Goal: Task Accomplishment & Management: Manage account settings

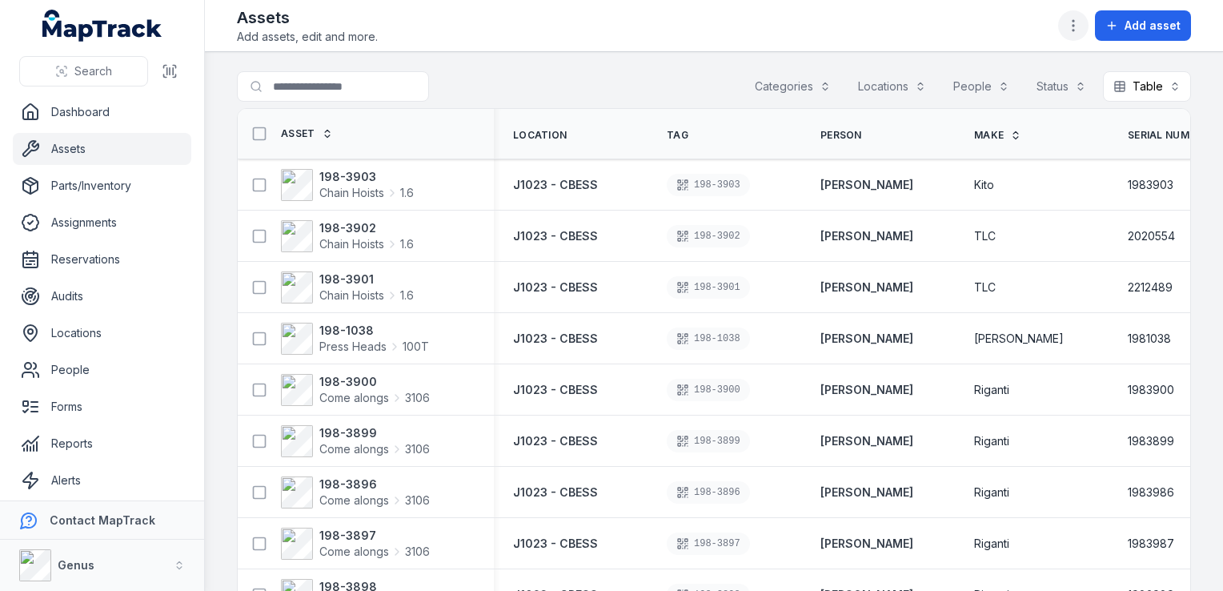
click at [1073, 26] on icon "button" at bounding box center [1073, 26] width 16 height 16
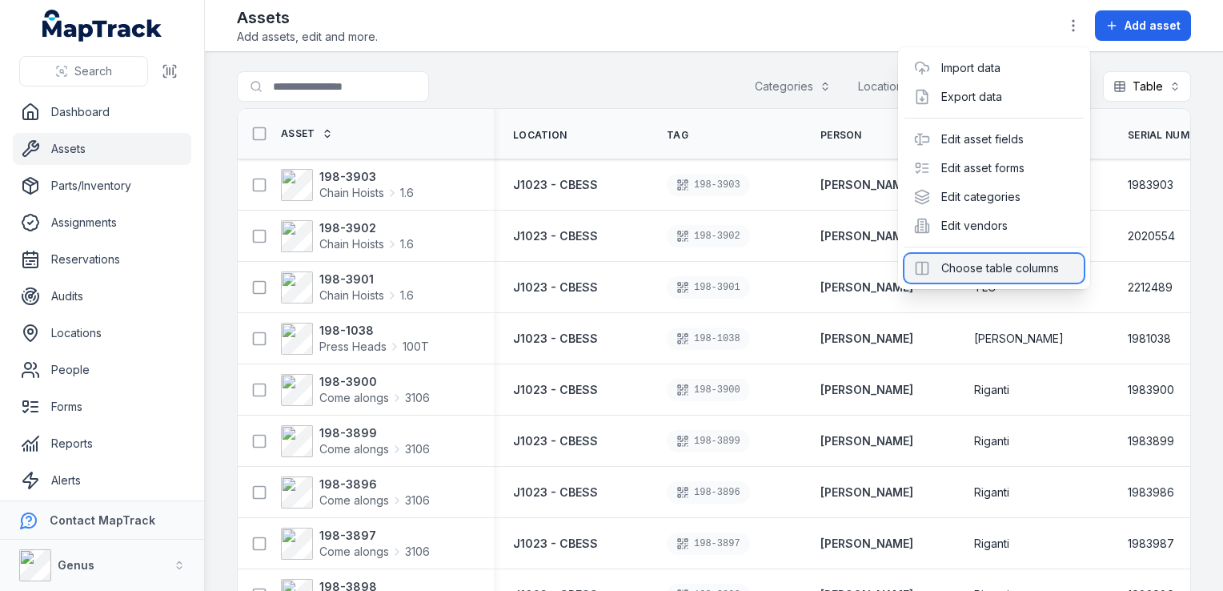
click at [988, 269] on div "Choose table columns" at bounding box center [993, 268] width 179 height 29
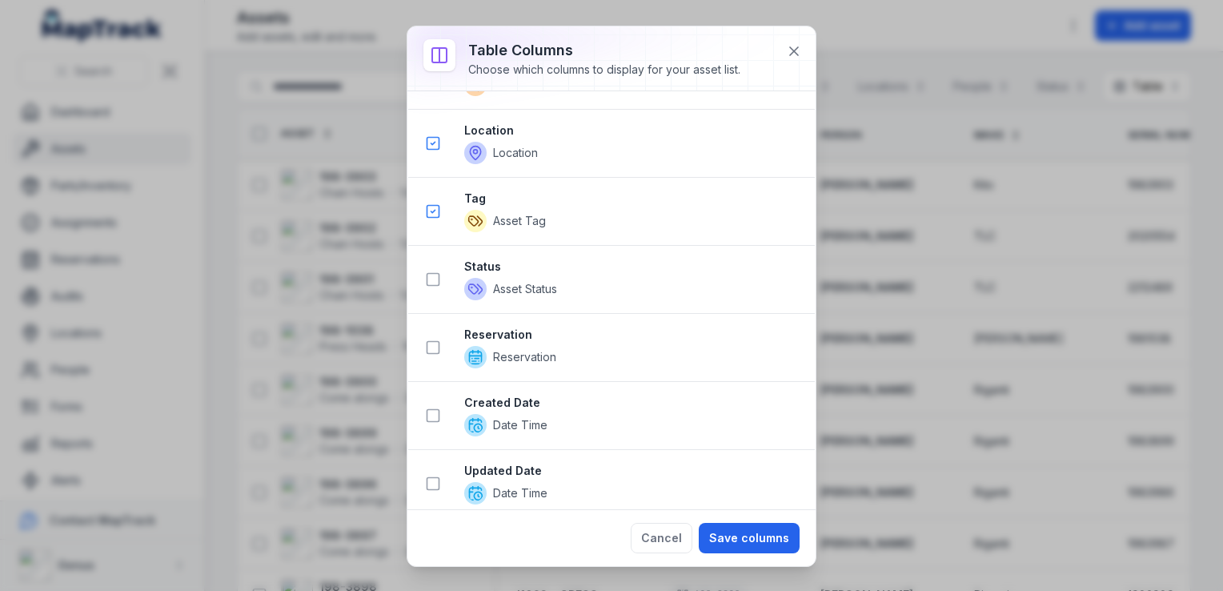
scroll to position [1130, 0]
click at [663, 538] on button "Cancel" at bounding box center [662, 538] width 62 height 30
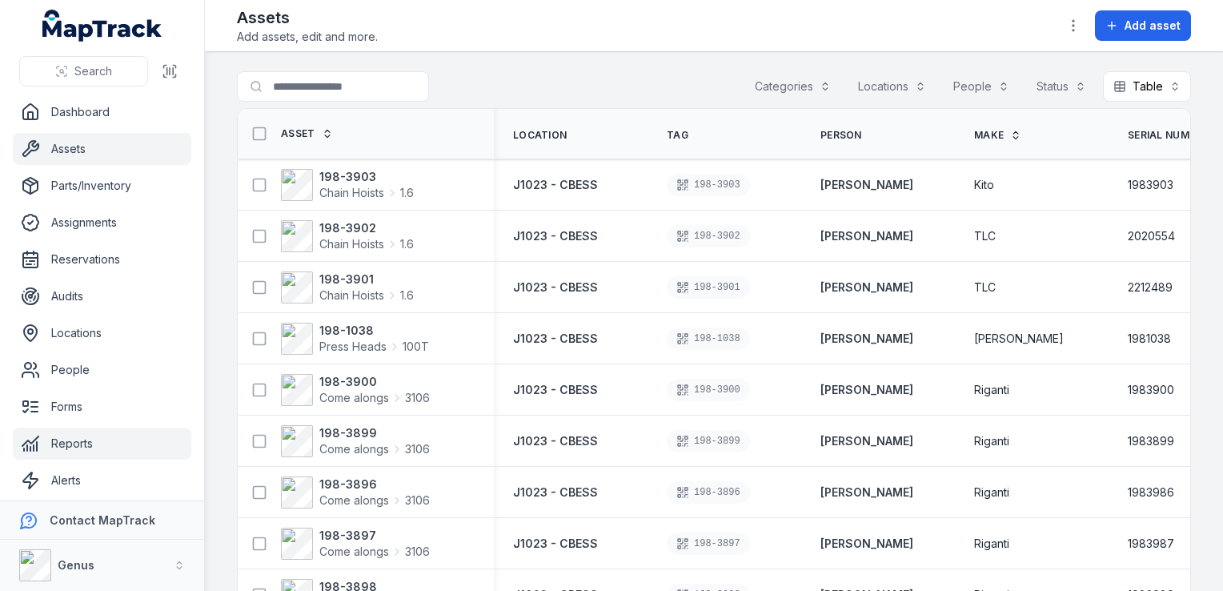
click at [72, 439] on link "Reports" at bounding box center [102, 443] width 178 height 32
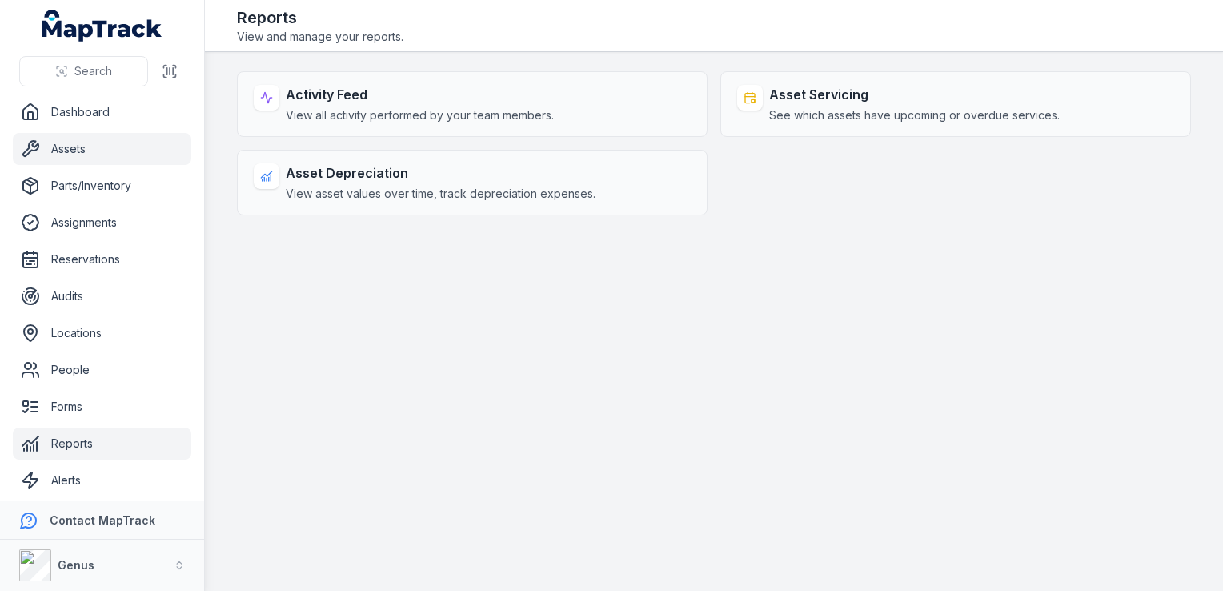
click at [72, 146] on link "Assets" at bounding box center [102, 149] width 178 height 32
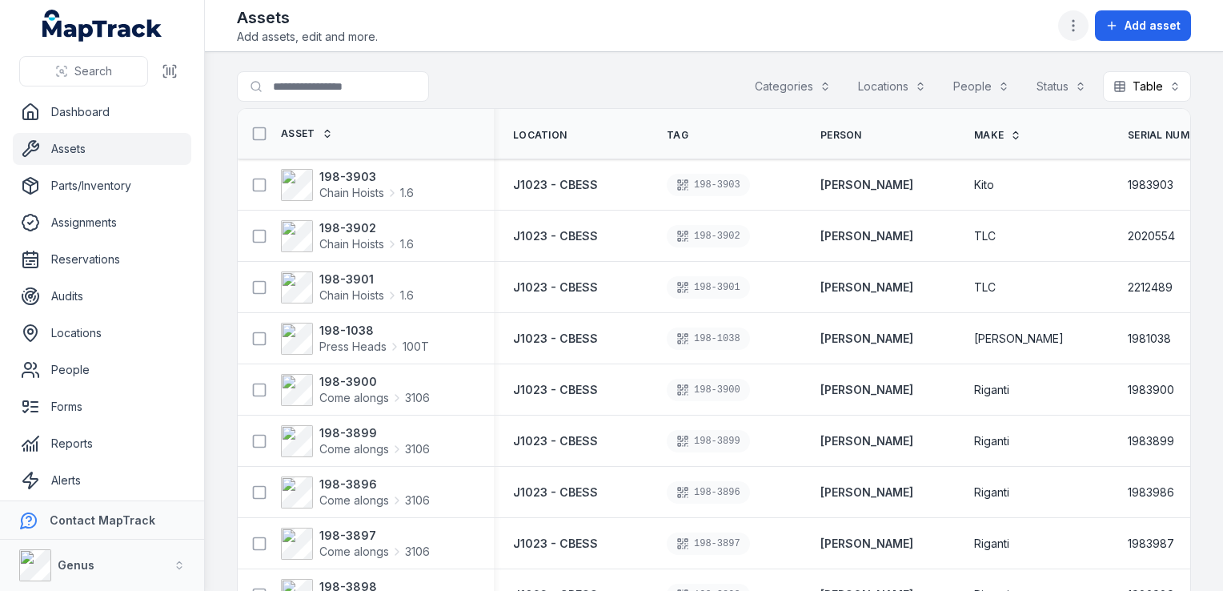
click at [1072, 21] on icon "button" at bounding box center [1073, 26] width 16 height 16
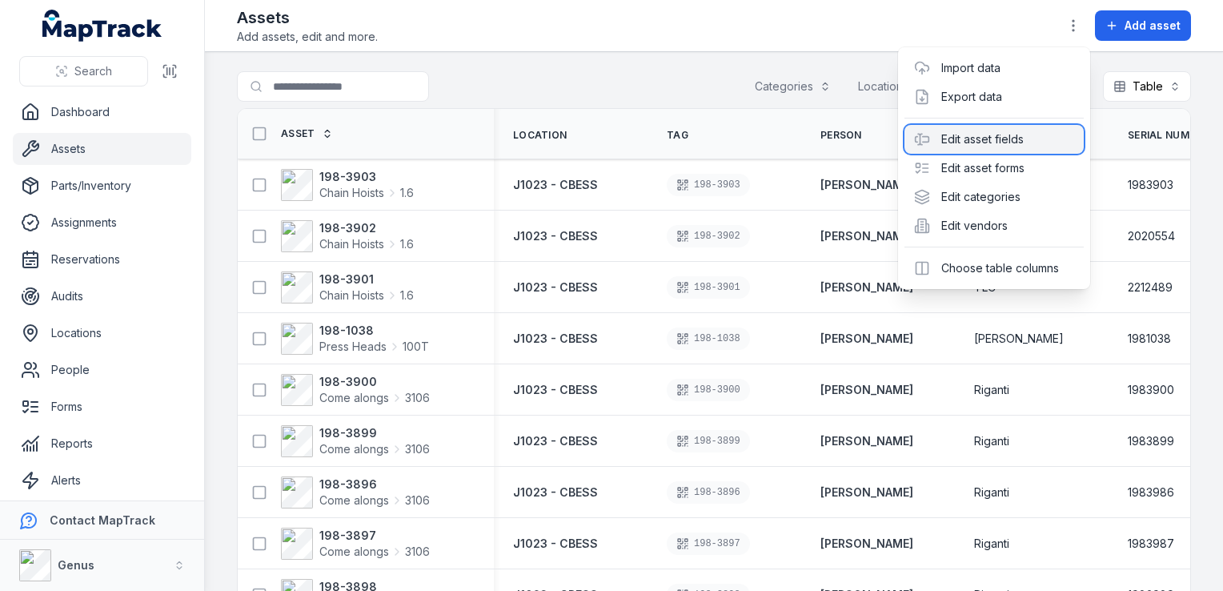
click at [974, 138] on div "Edit asset fields" at bounding box center [993, 139] width 179 height 29
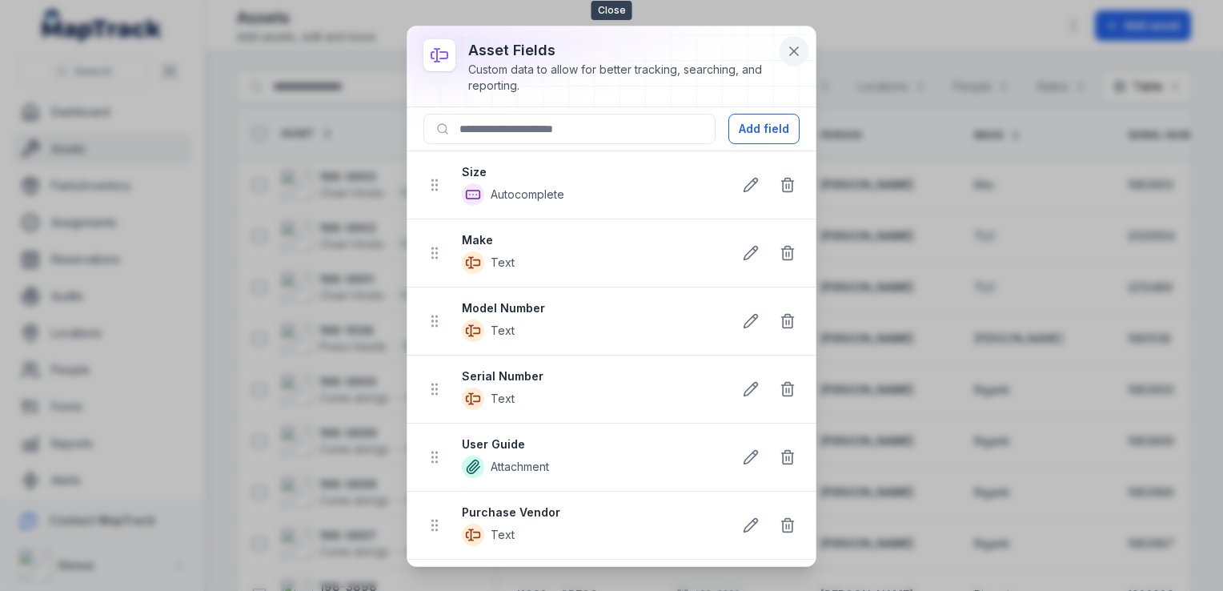
click at [797, 45] on icon at bounding box center [794, 51] width 16 height 16
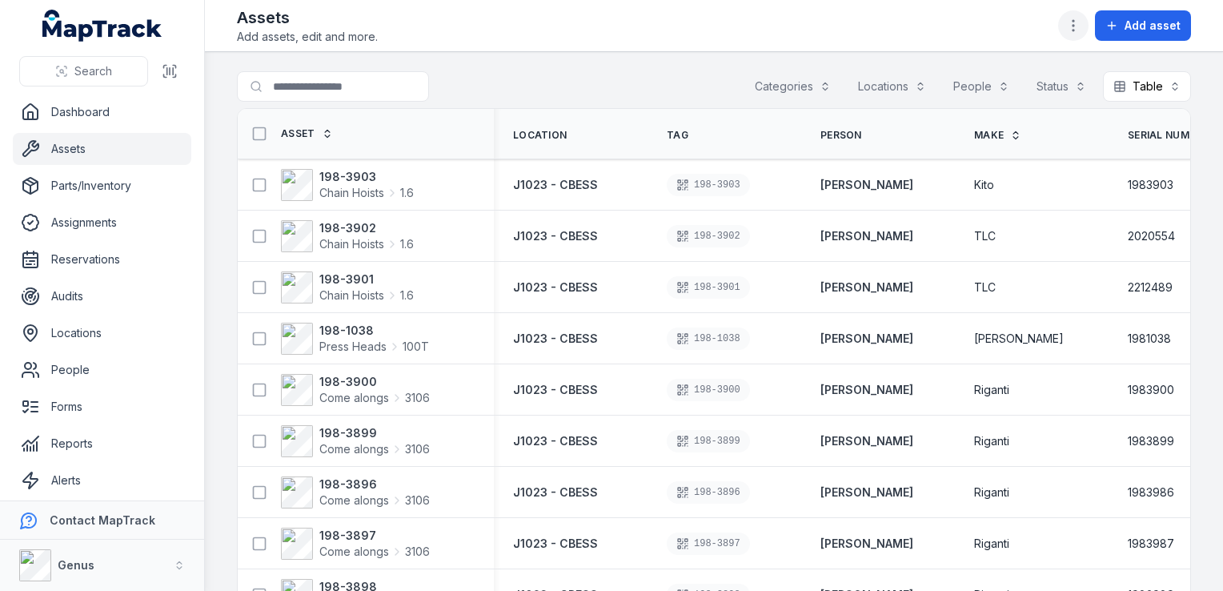
click at [1071, 21] on icon "button" at bounding box center [1073, 26] width 16 height 16
